Goal: Information Seeking & Learning: Learn about a topic

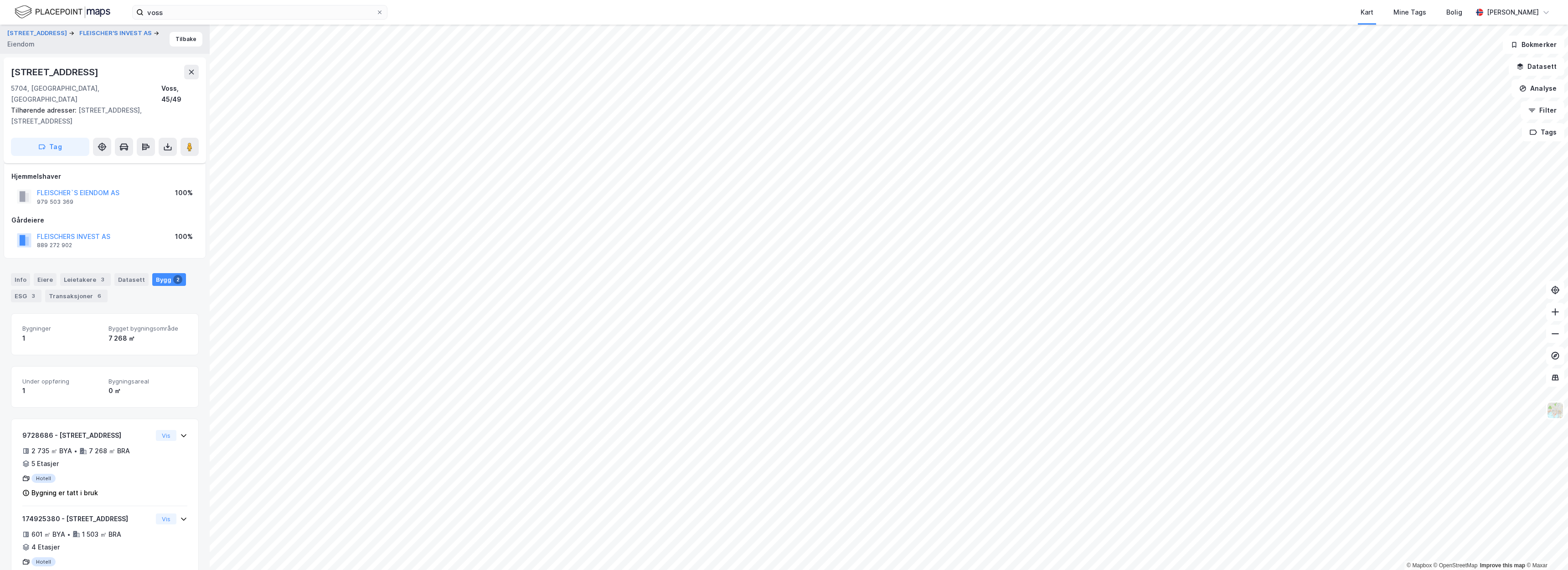
scroll to position [73, 0]
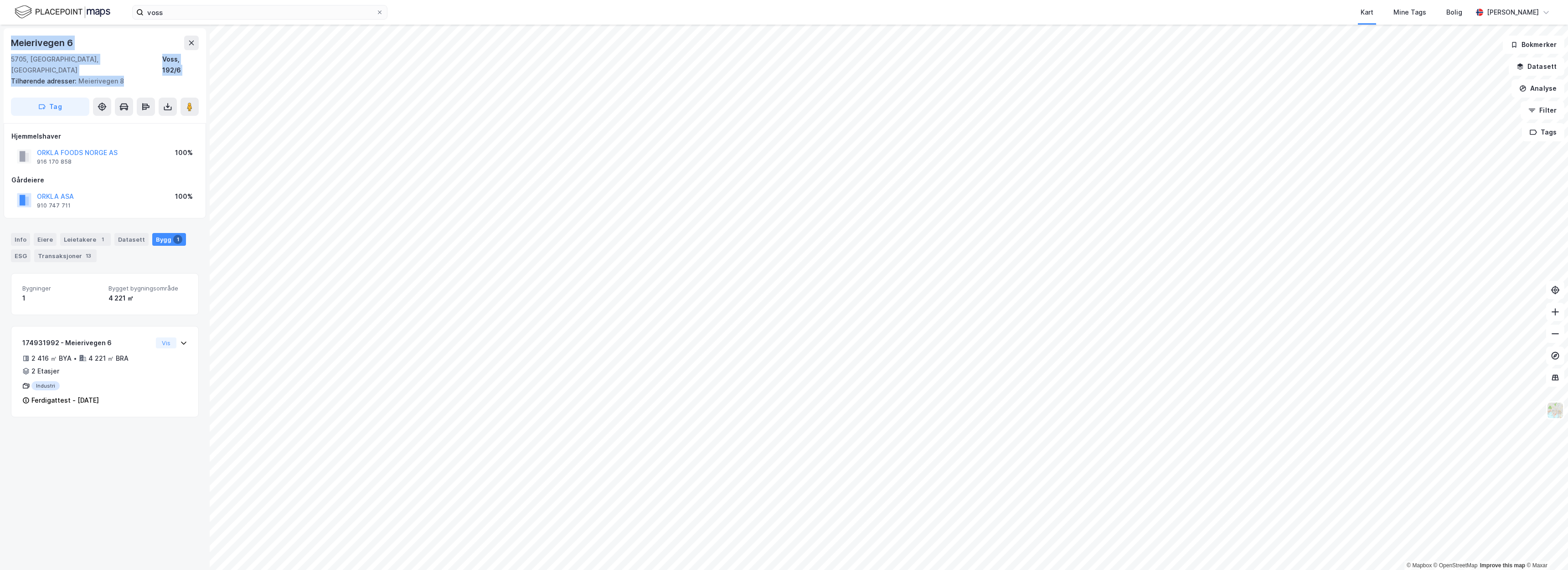
drag, startPoint x: 120, startPoint y: 69, endPoint x: 11, endPoint y: 43, distance: 112.1
click at [11, 43] on div "Meierivegen 6 5705, Voss, Vestland Voss, 192/6 Tilhørende adresser: Meierivegen…" at bounding box center [104, 76] width 202 height 95
click at [12, 44] on div "Meierivegen 6" at bounding box center [42, 43] width 64 height 15
drag, startPoint x: 15, startPoint y: 43, endPoint x: 117, endPoint y: 73, distance: 106.3
click at [117, 73] on div "Meierivegen 6 5705, Voss, Vestland Voss, 192/6 Tilhørende adresser: Meierivegen…" at bounding box center [104, 76] width 202 height 95
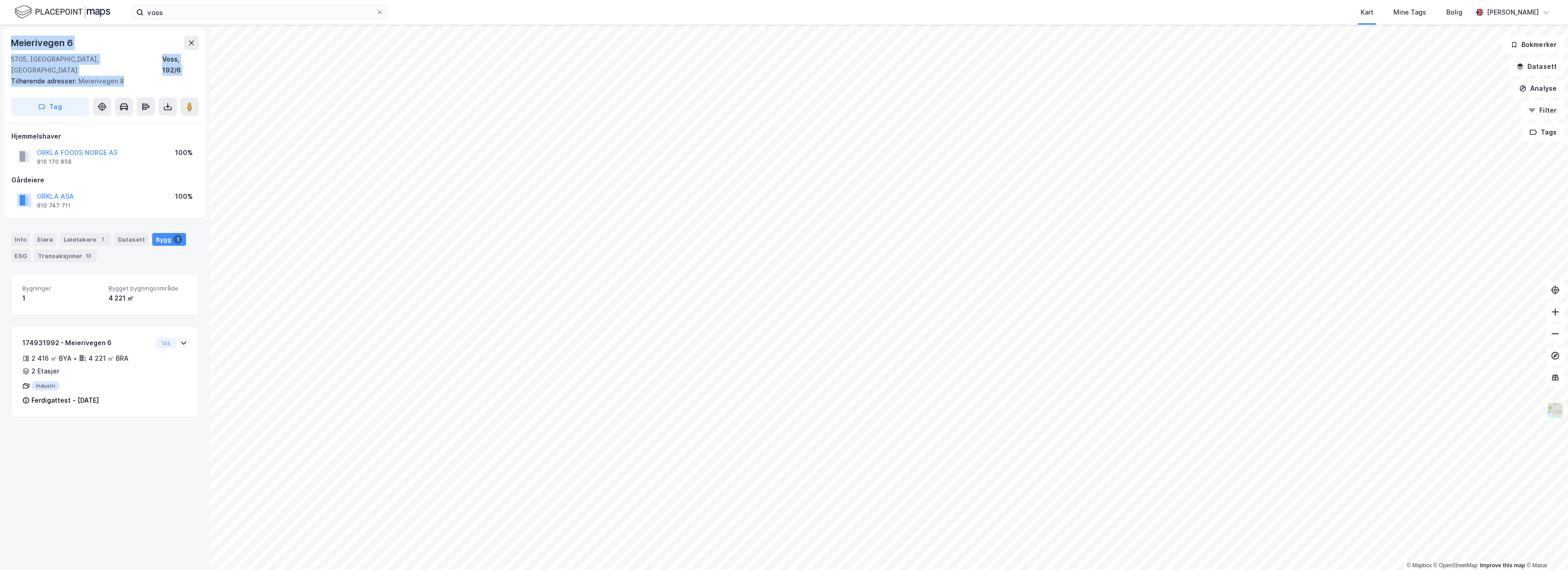
click at [120, 76] on div "Tilhørende adresser: Meierivegen 8" at bounding box center [100, 81] width 180 height 11
drag, startPoint x: 86, startPoint y: 59, endPoint x: 1, endPoint y: 43, distance: 86.5
click at [1, 43] on div "Meierivegen 6 5705, Voss, Vestland Voss, 192/6 Tilhørende adresser: Meierivegen…" at bounding box center [104, 297] width 209 height 546
copy div "Meierivegen 6 5705, Voss, Vestland"
click at [103, 56] on div "5705, Voss, Vestland Voss, 192/6" at bounding box center [104, 64] width 187 height 22
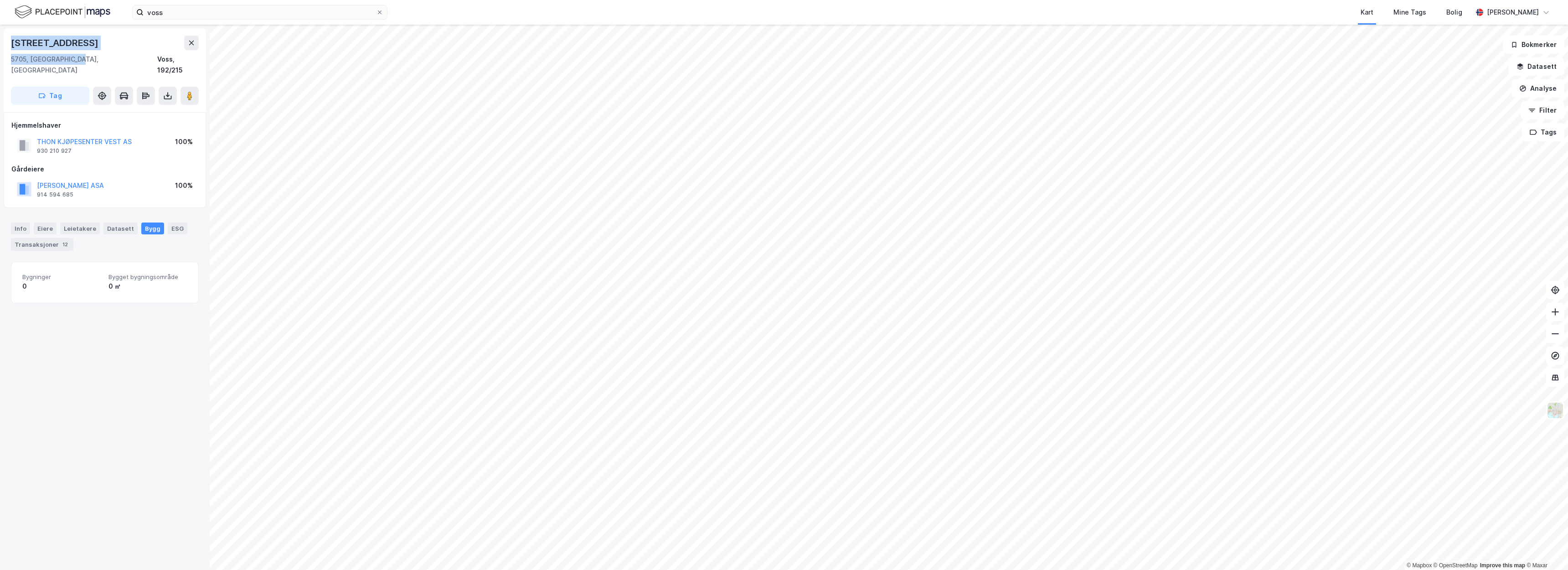
drag, startPoint x: 80, startPoint y: 59, endPoint x: 11, endPoint y: 44, distance: 70.6
click at [11, 44] on div "Hardangervegen 21 5705, Voss, Vestland Voss, 192/215" at bounding box center [104, 55] width 187 height 40
copy div "Hardangervegen 21 5705, Voss, Vestland"
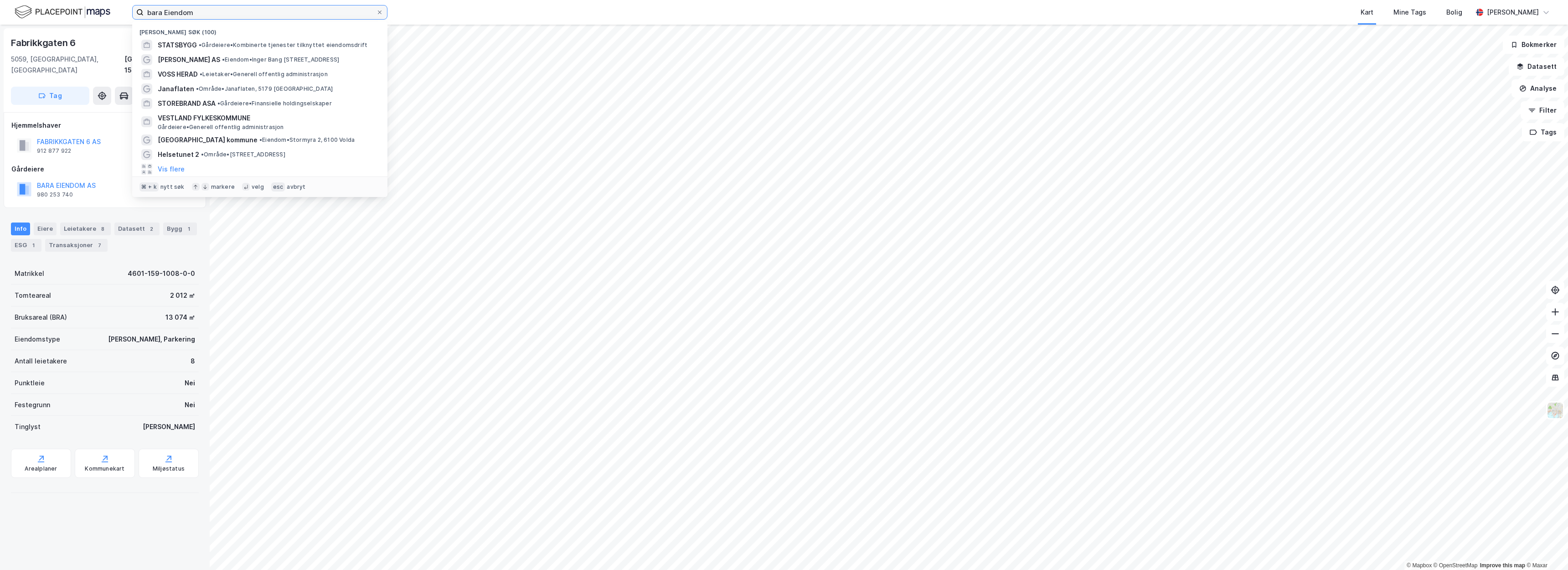
click at [329, 15] on input "bara Eiendom" at bounding box center [259, 12] width 232 height 14
drag, startPoint x: 329, startPoint y: 15, endPoint x: 41, endPoint y: 2, distance: 288.3
click at [41, 2] on div "bara Eiendom Nylige søk (100) STATSBYGG • Gårdeiere • Kombinerte tjenester tilk…" at bounding box center [784, 12] width 1568 height 24
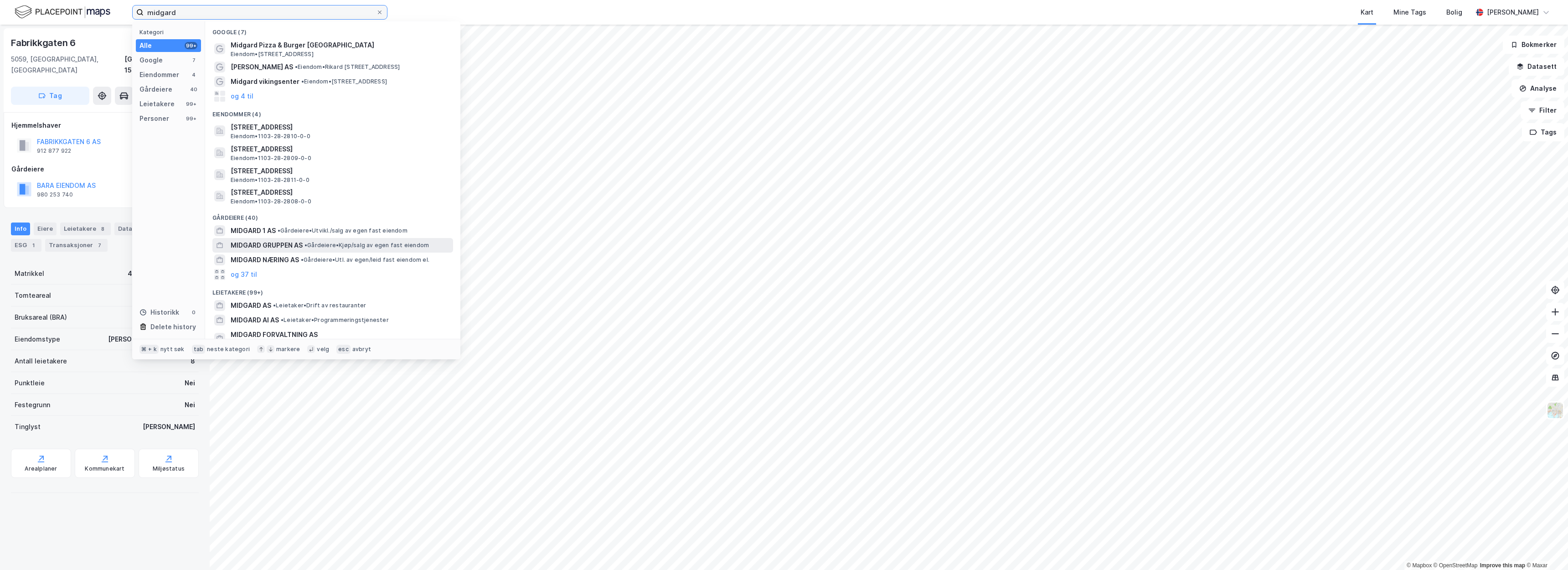
type input "midgard"
click at [324, 242] on span "• Gårdeiere • Kjøp/salg av egen fast eiendom" at bounding box center [367, 245] width 125 height 7
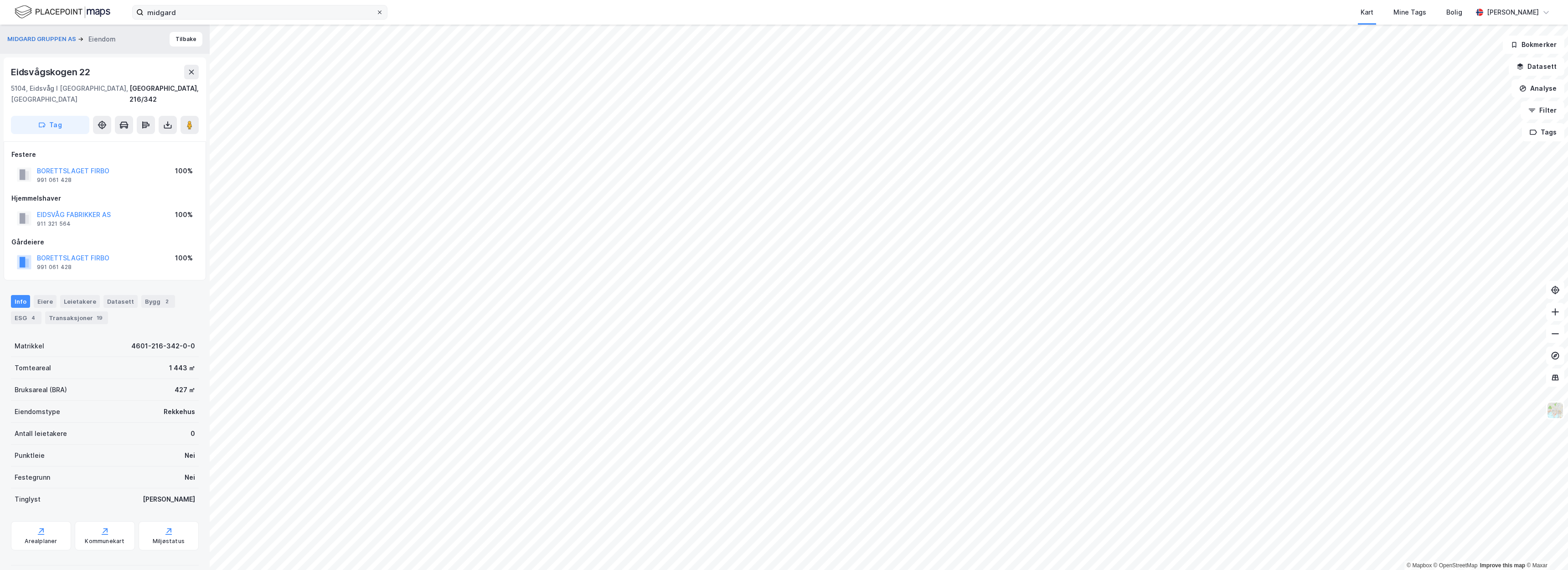
click at [378, 12] on icon at bounding box center [380, 12] width 6 height 6
click at [376, 12] on input "midgard" at bounding box center [259, 12] width 232 height 14
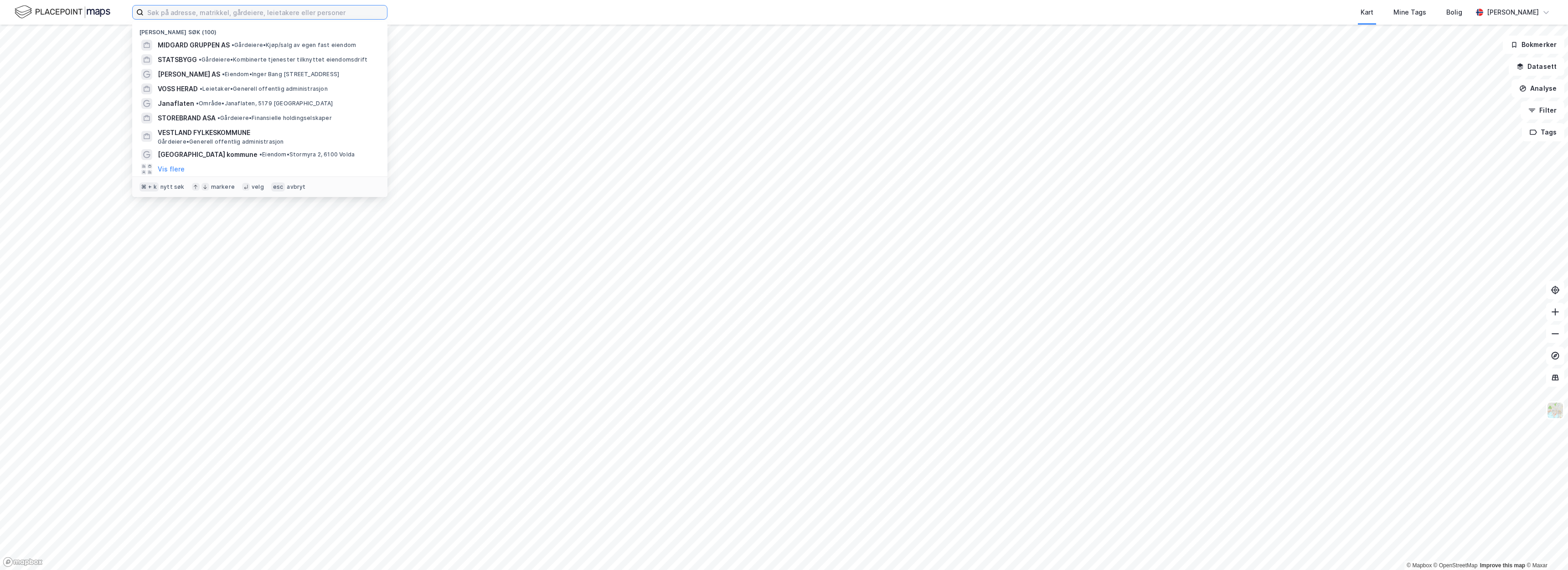
click at [352, 12] on input at bounding box center [265, 12] width 244 height 14
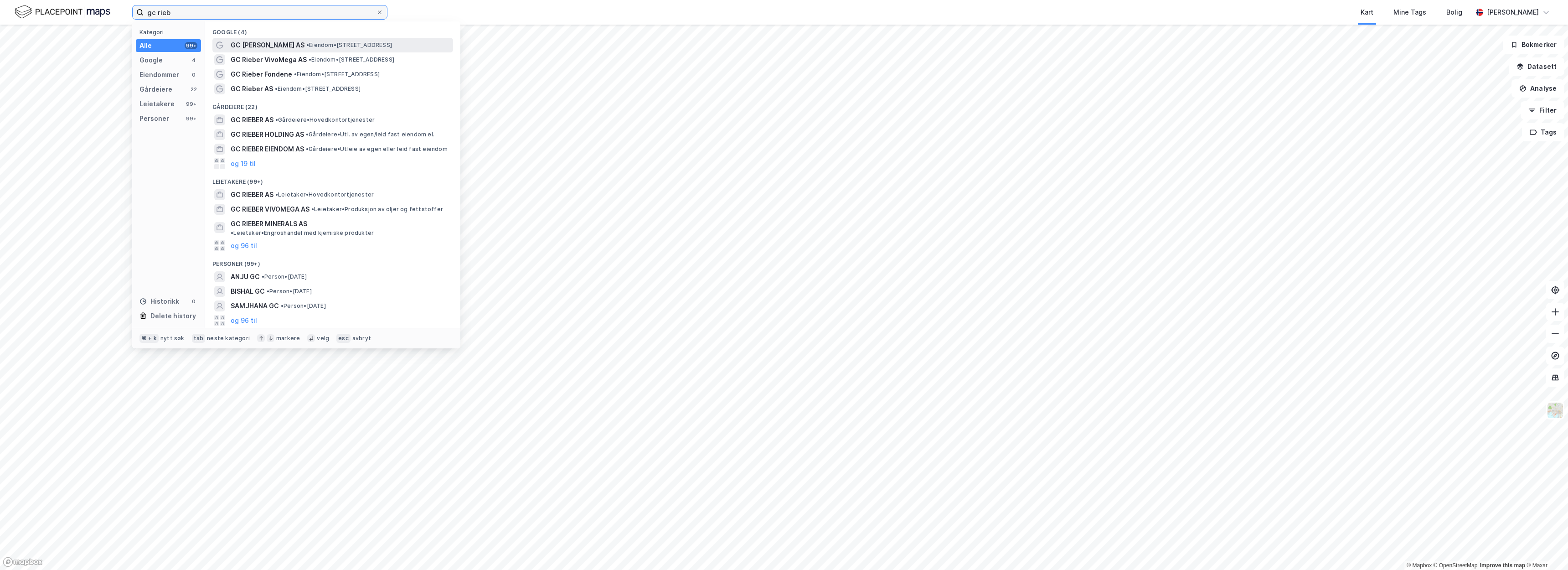
type input "gc rieb"
click at [355, 42] on span "• Eiendom • Damsgårdsveien 14, 5058 Bergen" at bounding box center [349, 45] width 86 height 7
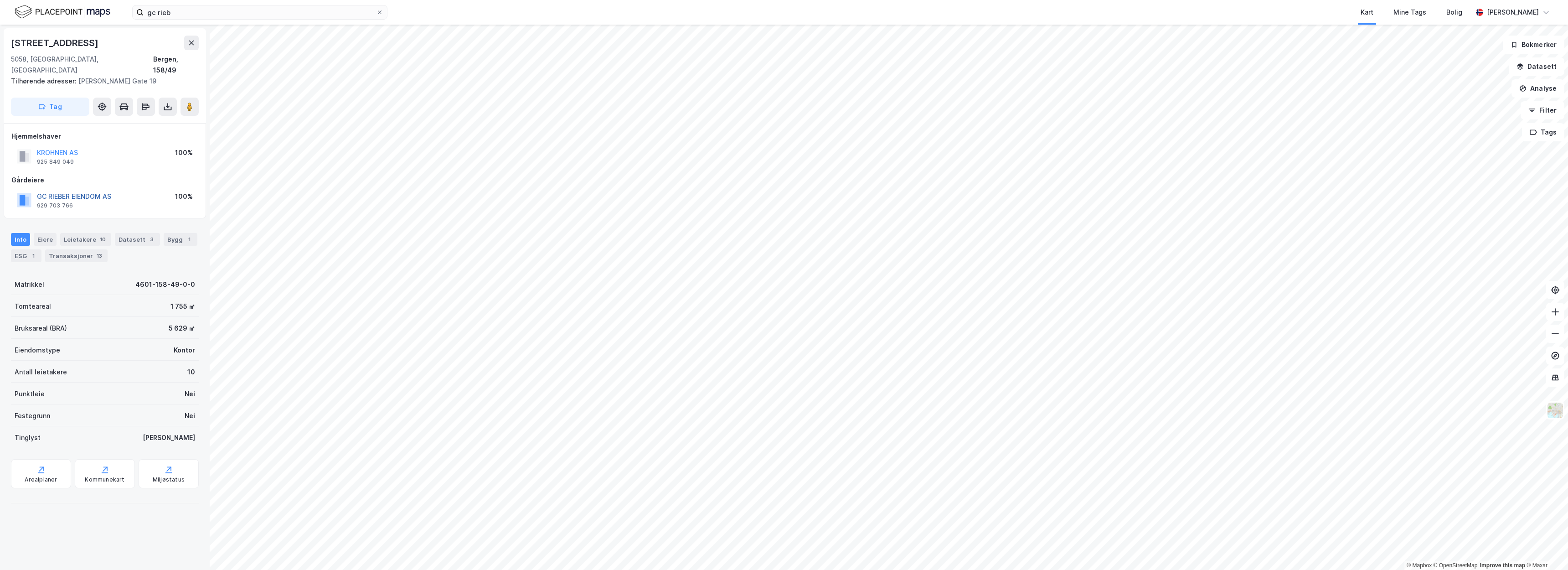
click at [0, 0] on button "GC RIEBER EIENDOM AS" at bounding box center [0, 0] width 0 height 0
